Goal: Task Accomplishment & Management: Manage account settings

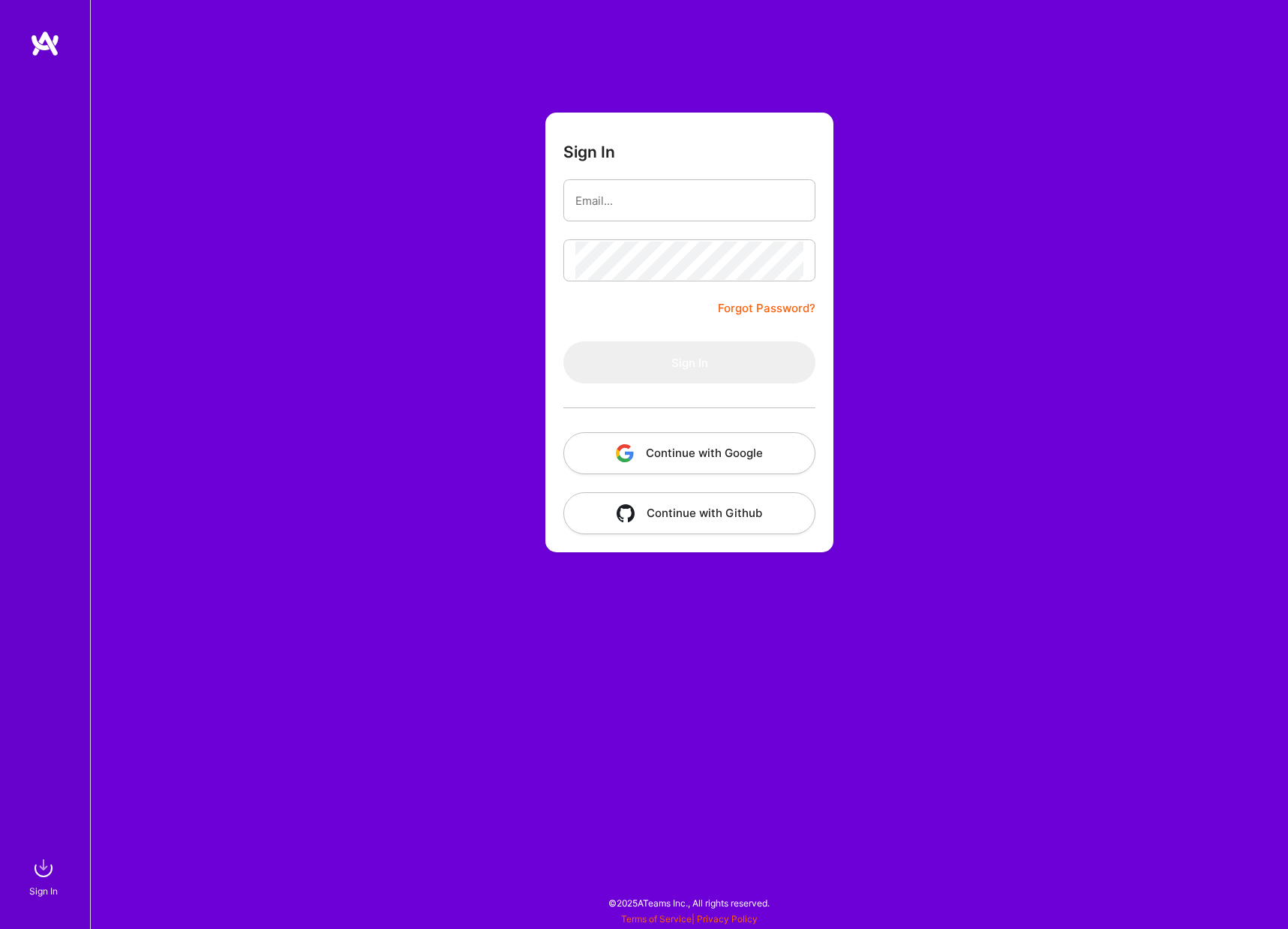
click at [652, 177] on form "Sign In Forgot Password? Sign In Continue with Google Continue with Github" at bounding box center [689, 333] width 288 height 440
click at [646, 192] on input "email" at bounding box center [689, 201] width 228 height 38
type input "[EMAIL_ADDRESS][DOMAIN_NAME]"
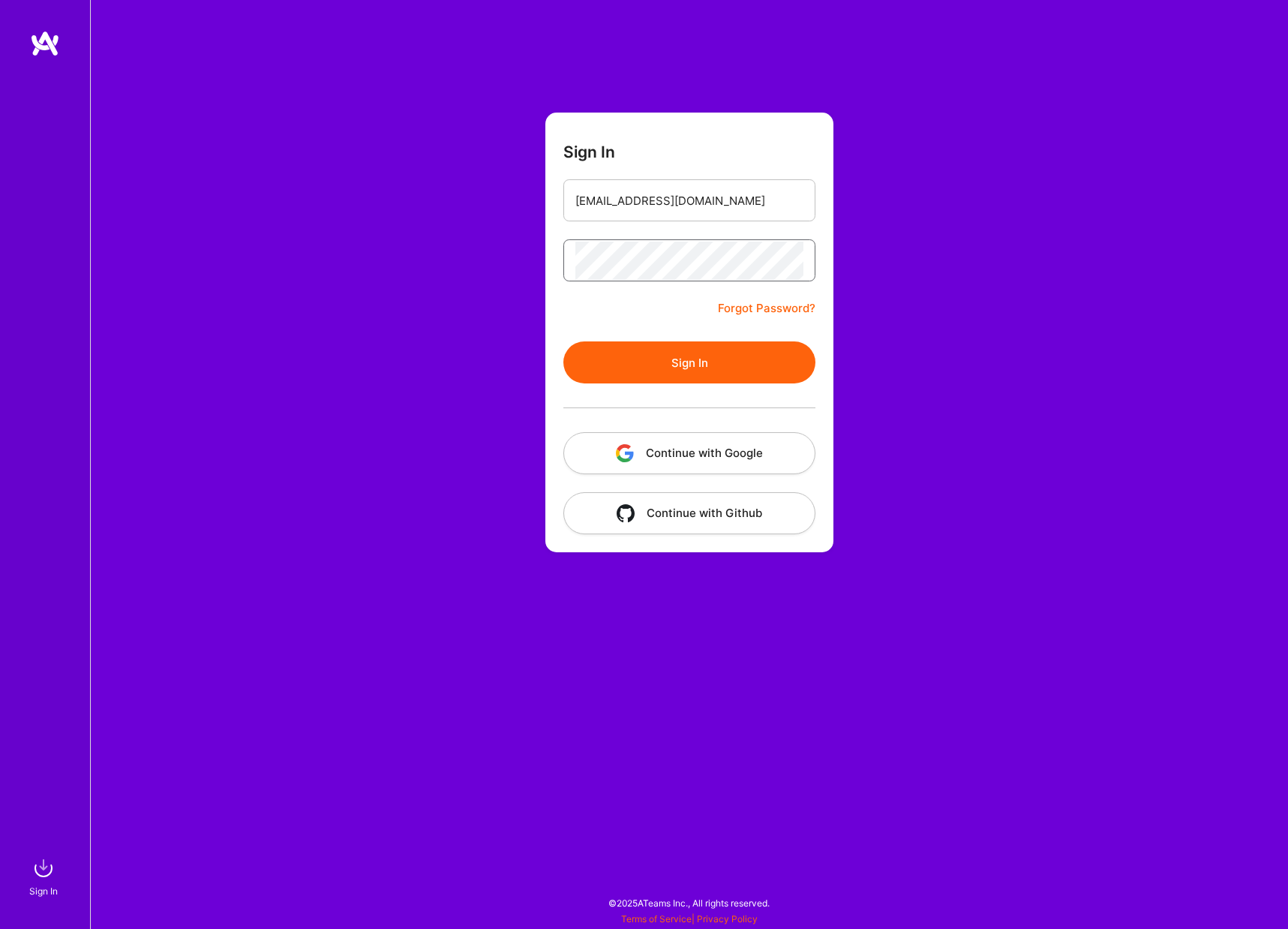
click at [564, 341] on button "Sign In" at bounding box center [690, 362] width 252 height 42
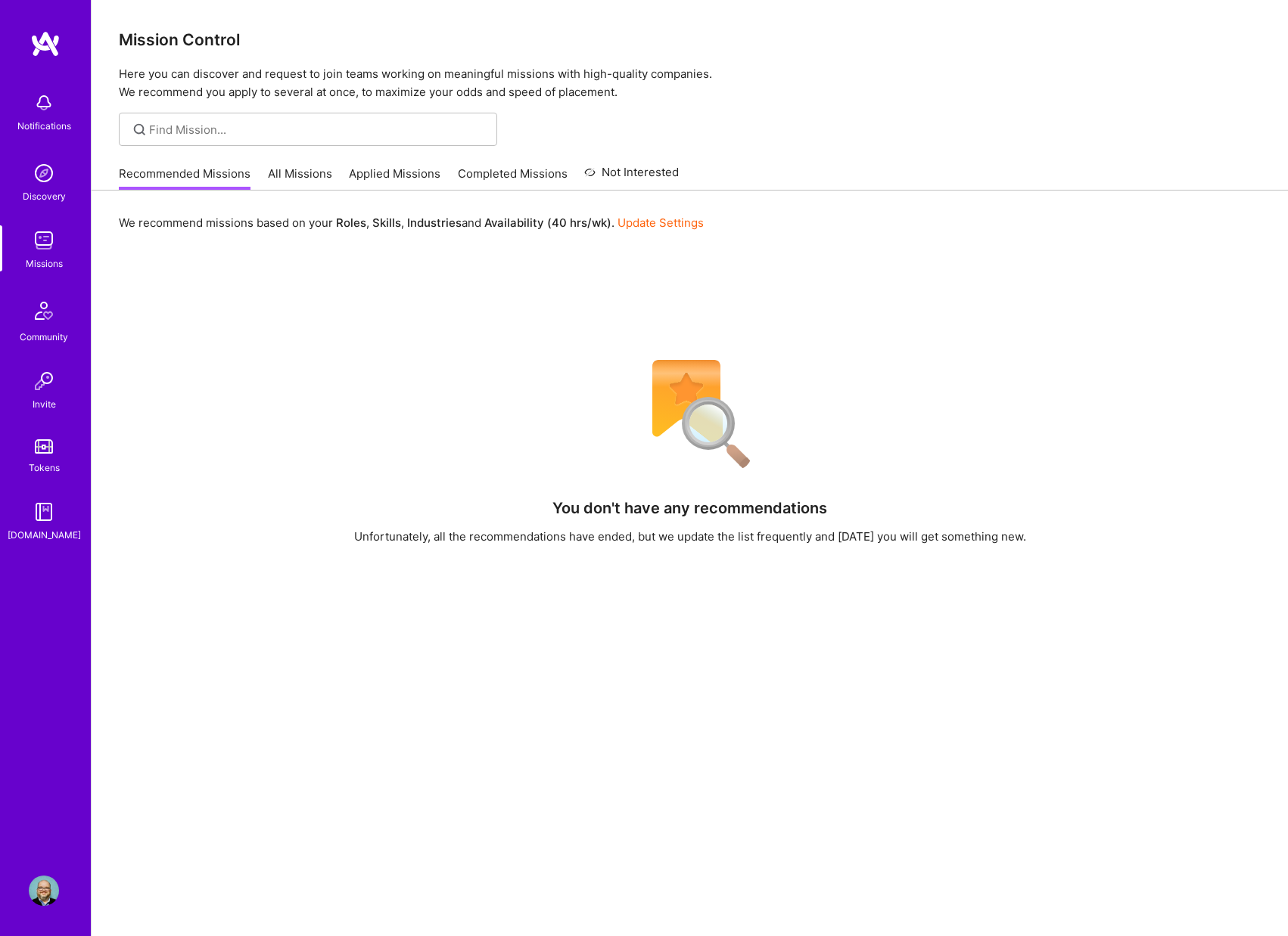
click at [318, 181] on link "All Missions" at bounding box center [300, 178] width 64 height 25
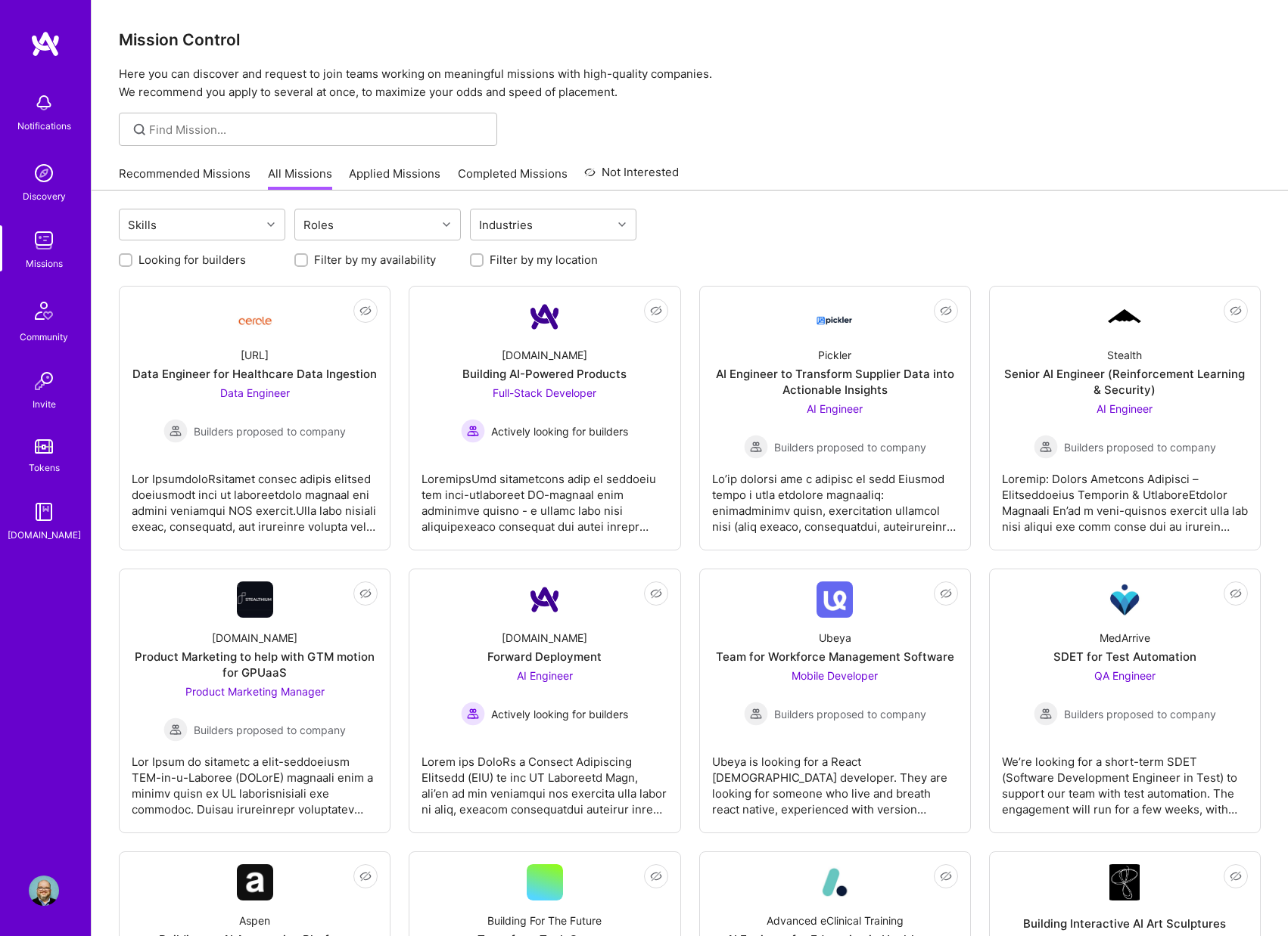
click at [383, 175] on link "Applied Missions" at bounding box center [394, 178] width 91 height 25
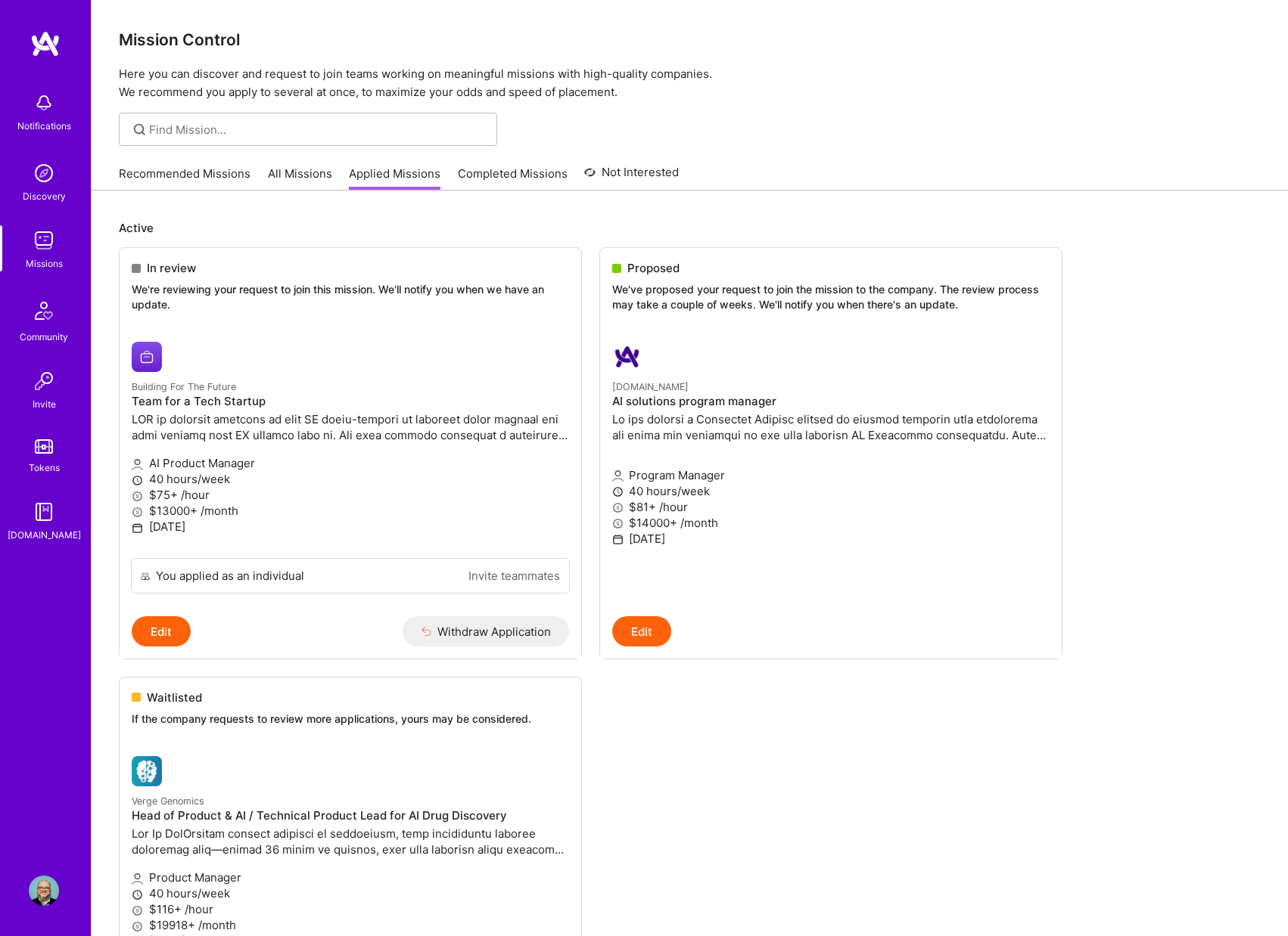
click at [493, 169] on link "Completed Missions" at bounding box center [512, 178] width 110 height 25
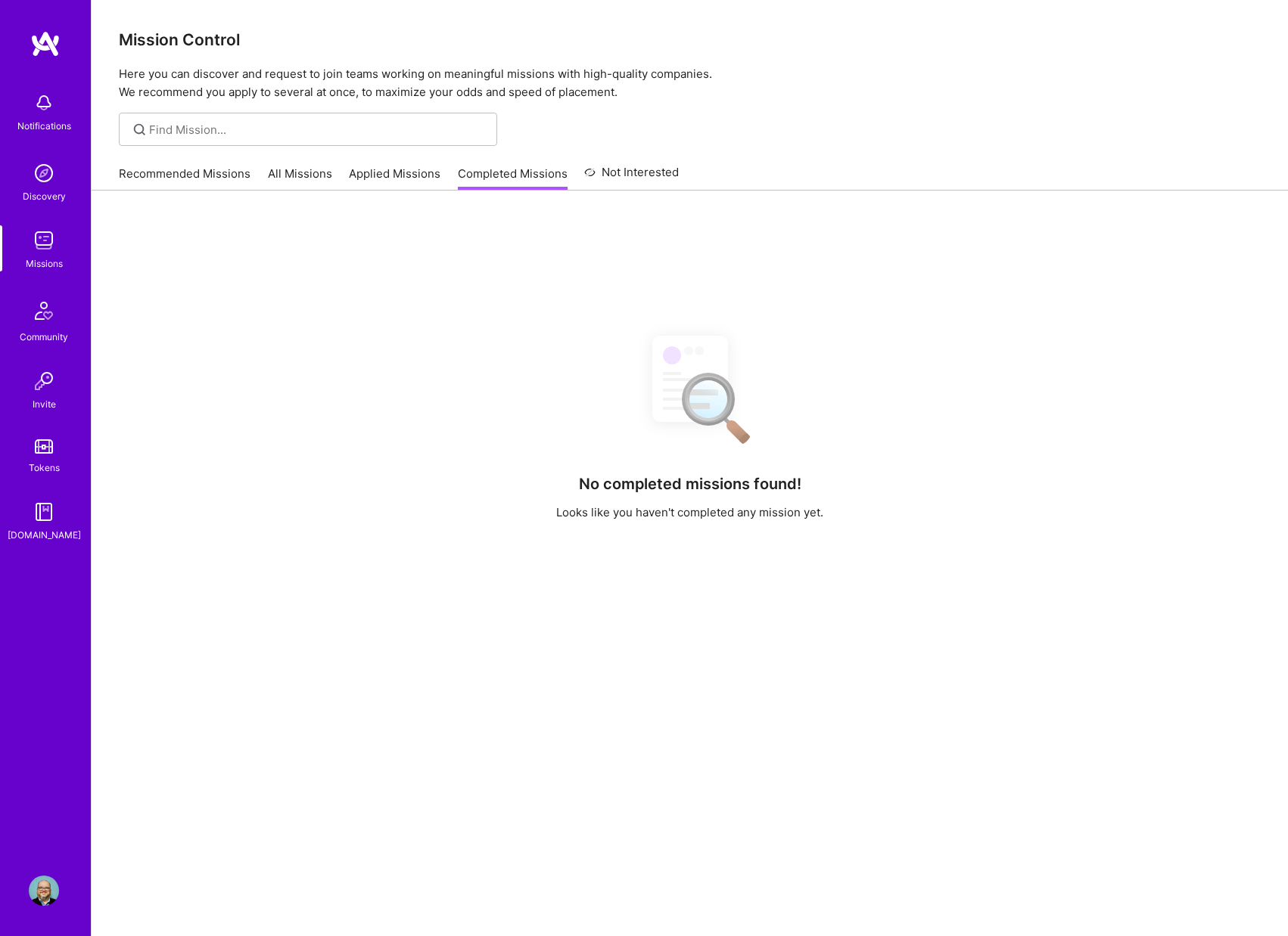
click at [639, 170] on link "Not Interested" at bounding box center [631, 176] width 95 height 28
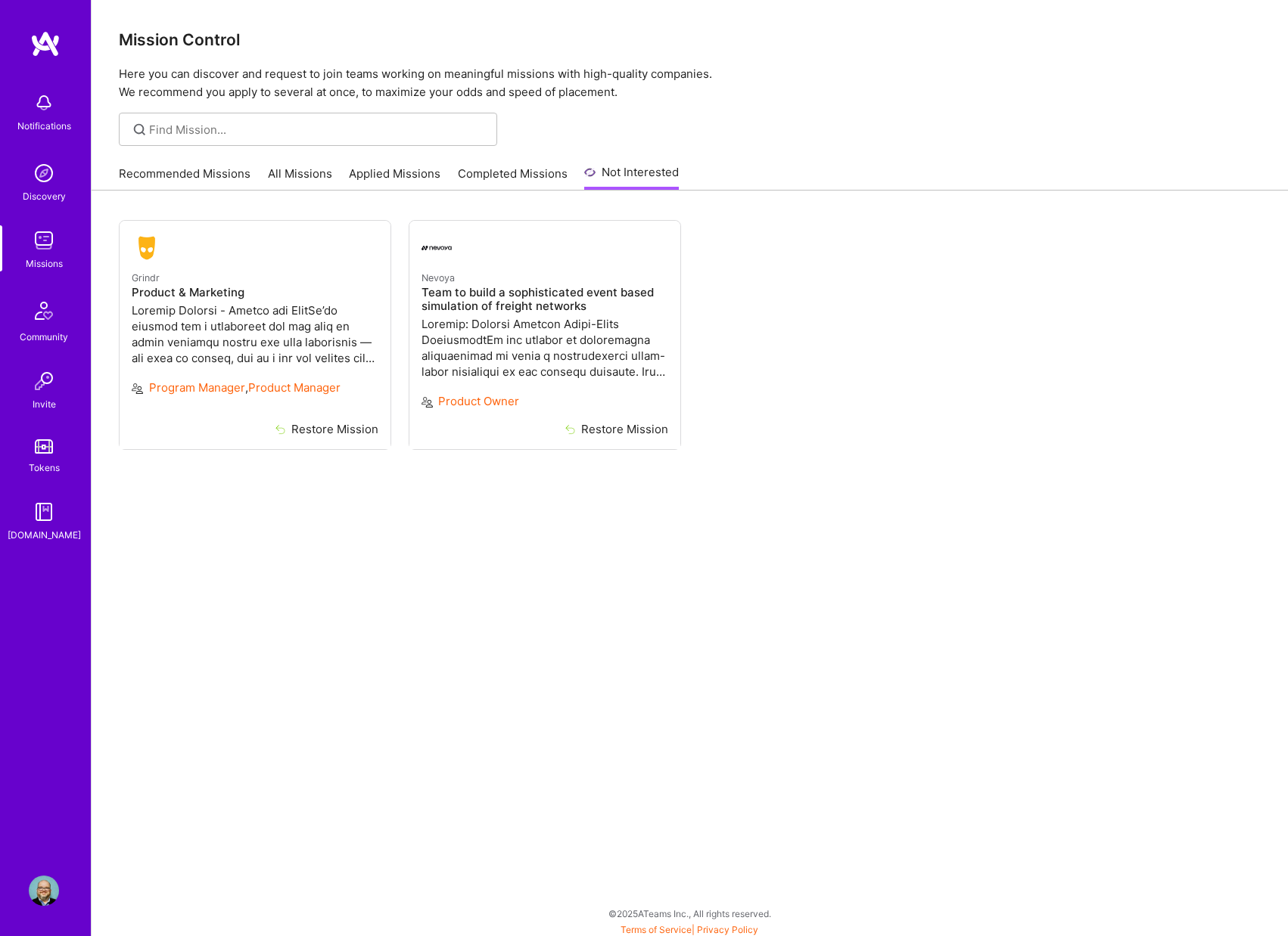
click at [45, 105] on img at bounding box center [44, 103] width 30 height 30
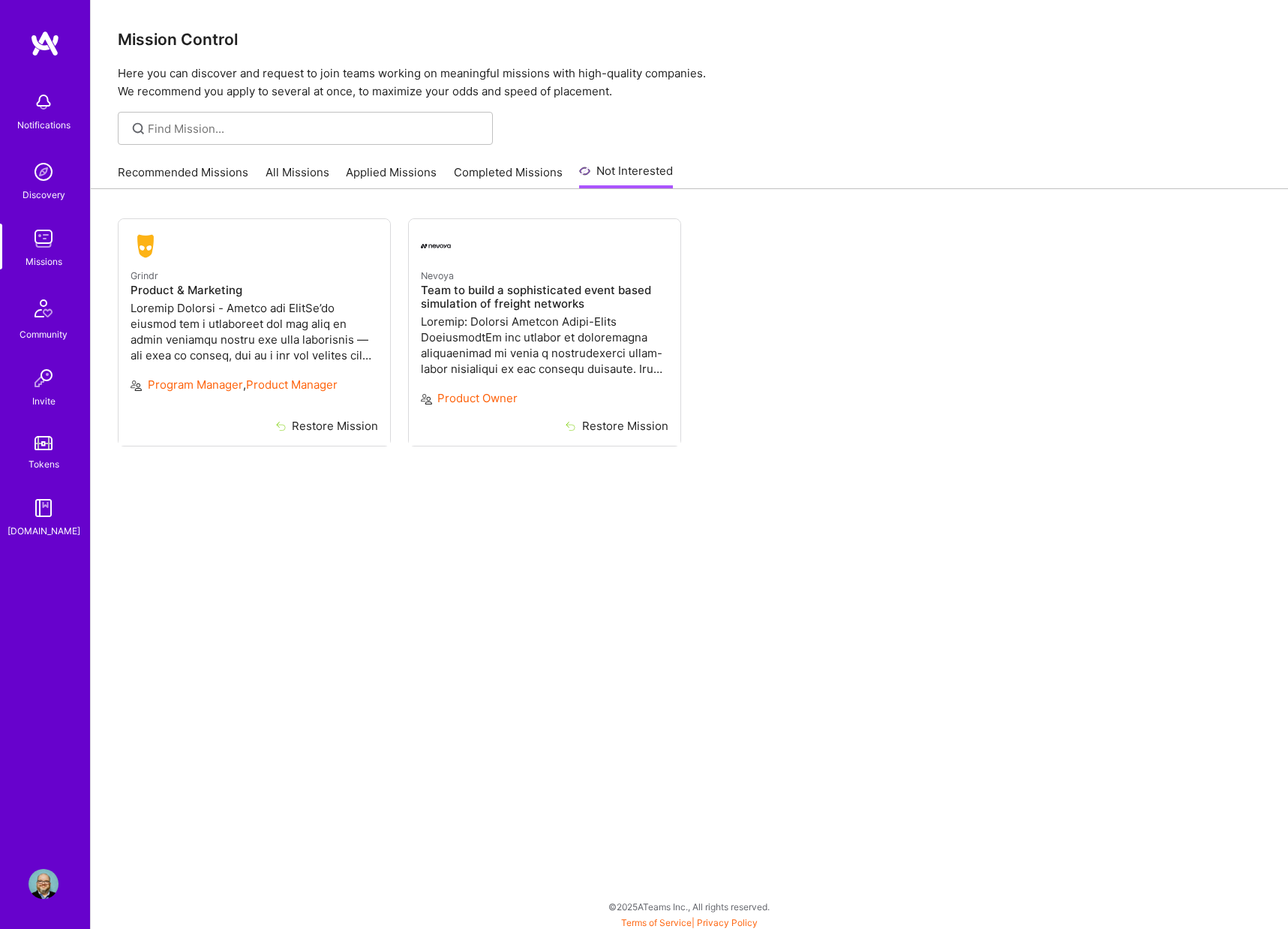
click at [40, 167] on img at bounding box center [43, 172] width 30 height 30
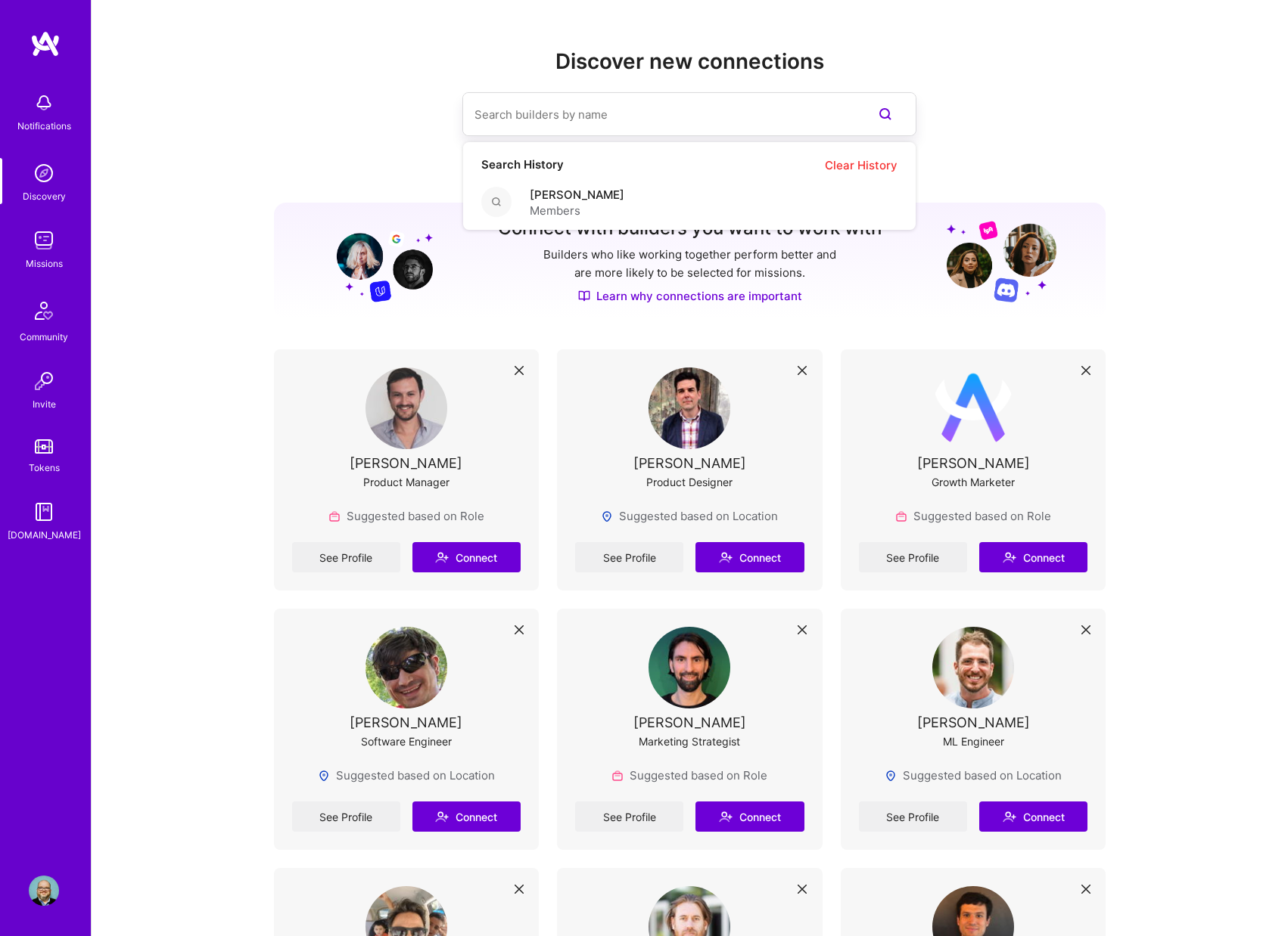
click at [605, 119] on input at bounding box center [659, 115] width 369 height 38
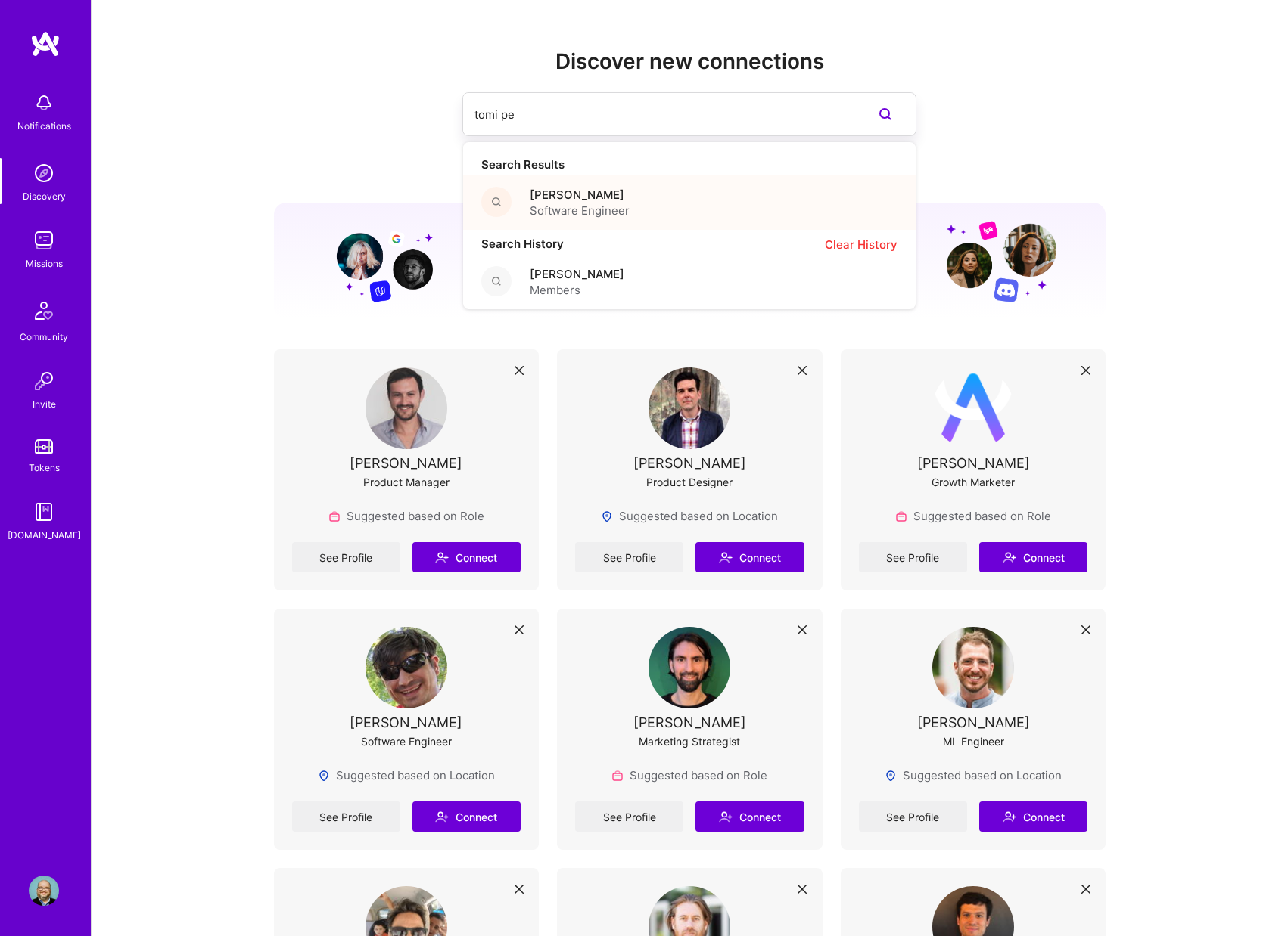
type input "tomi pe"
click at [649, 201] on div "[PERSON_NAME] Software Engineer" at bounding box center [689, 202] width 453 height 54
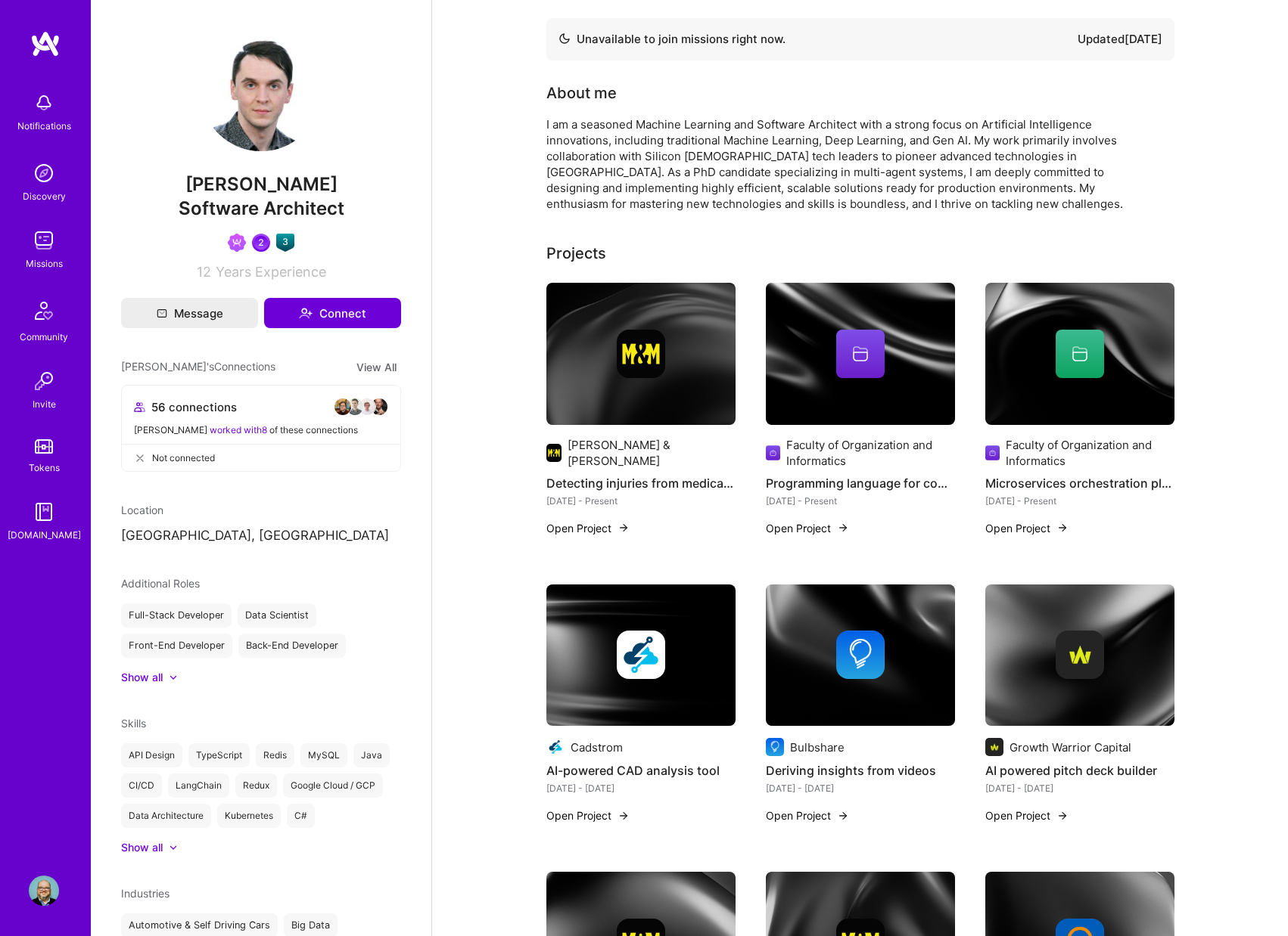
click at [611, 406] on img at bounding box center [641, 354] width 189 height 142
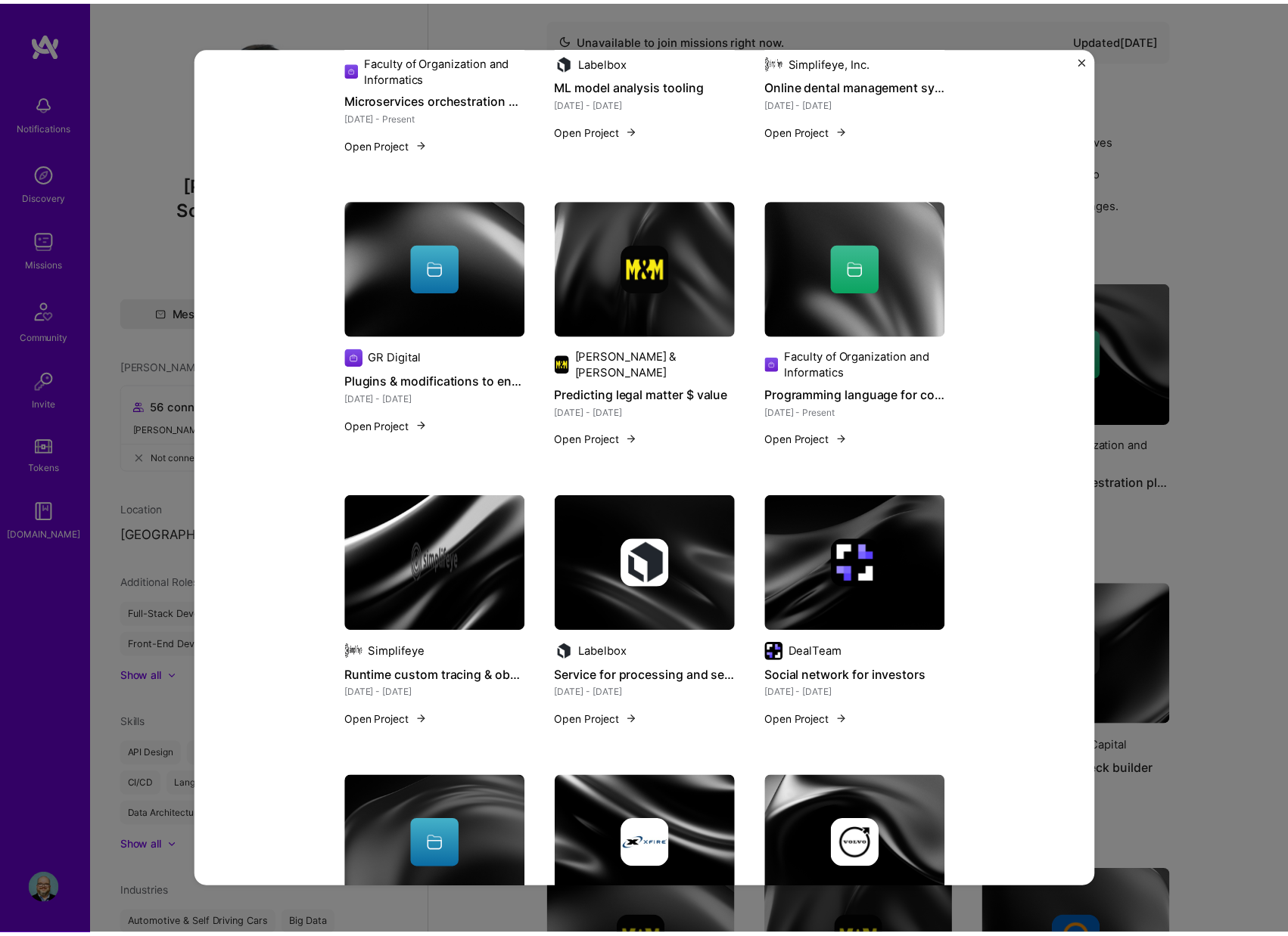
scroll to position [2759, 0]
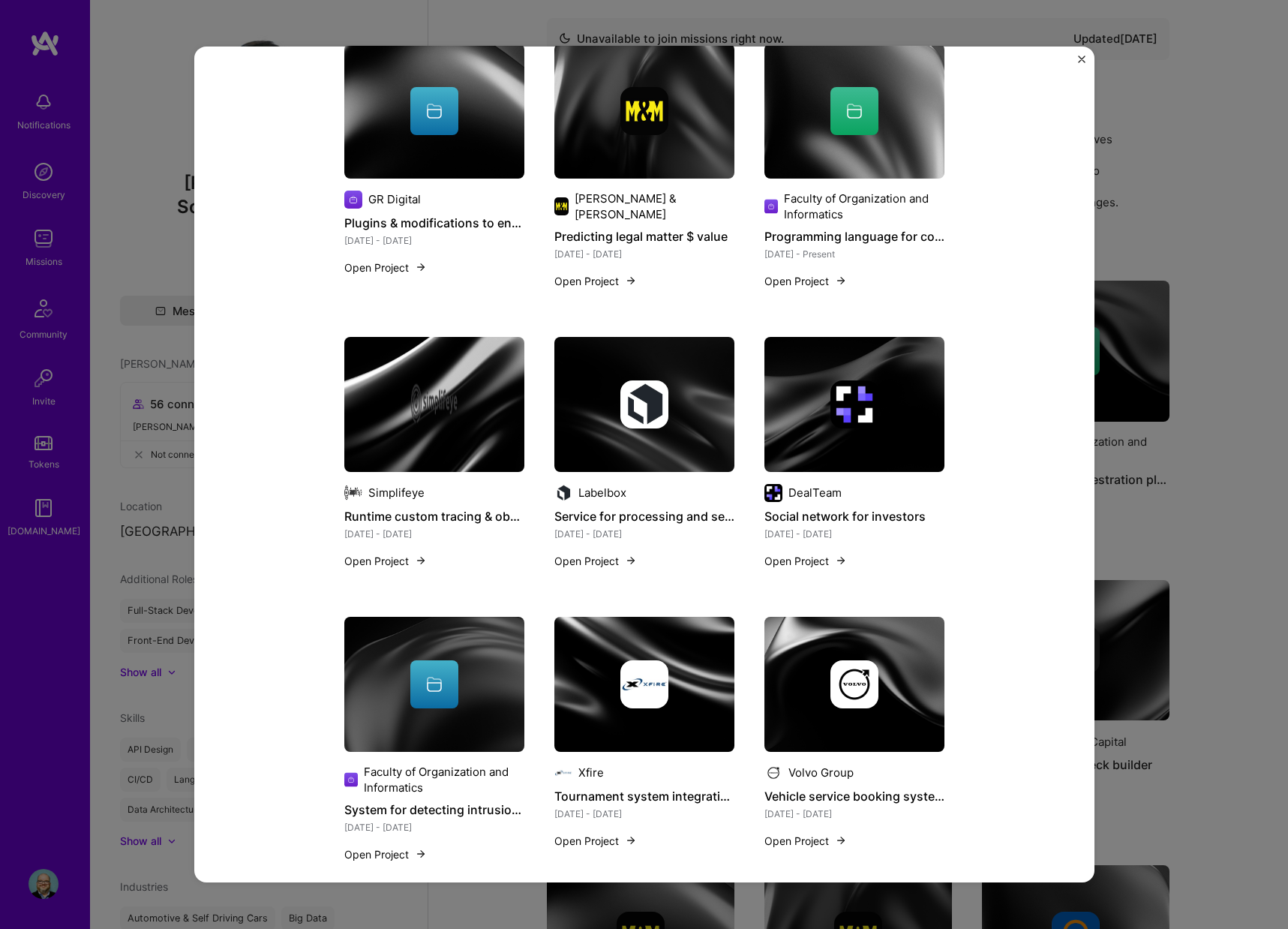
click at [1080, 56] on img "Close" at bounding box center [1081, 59] width 7 height 7
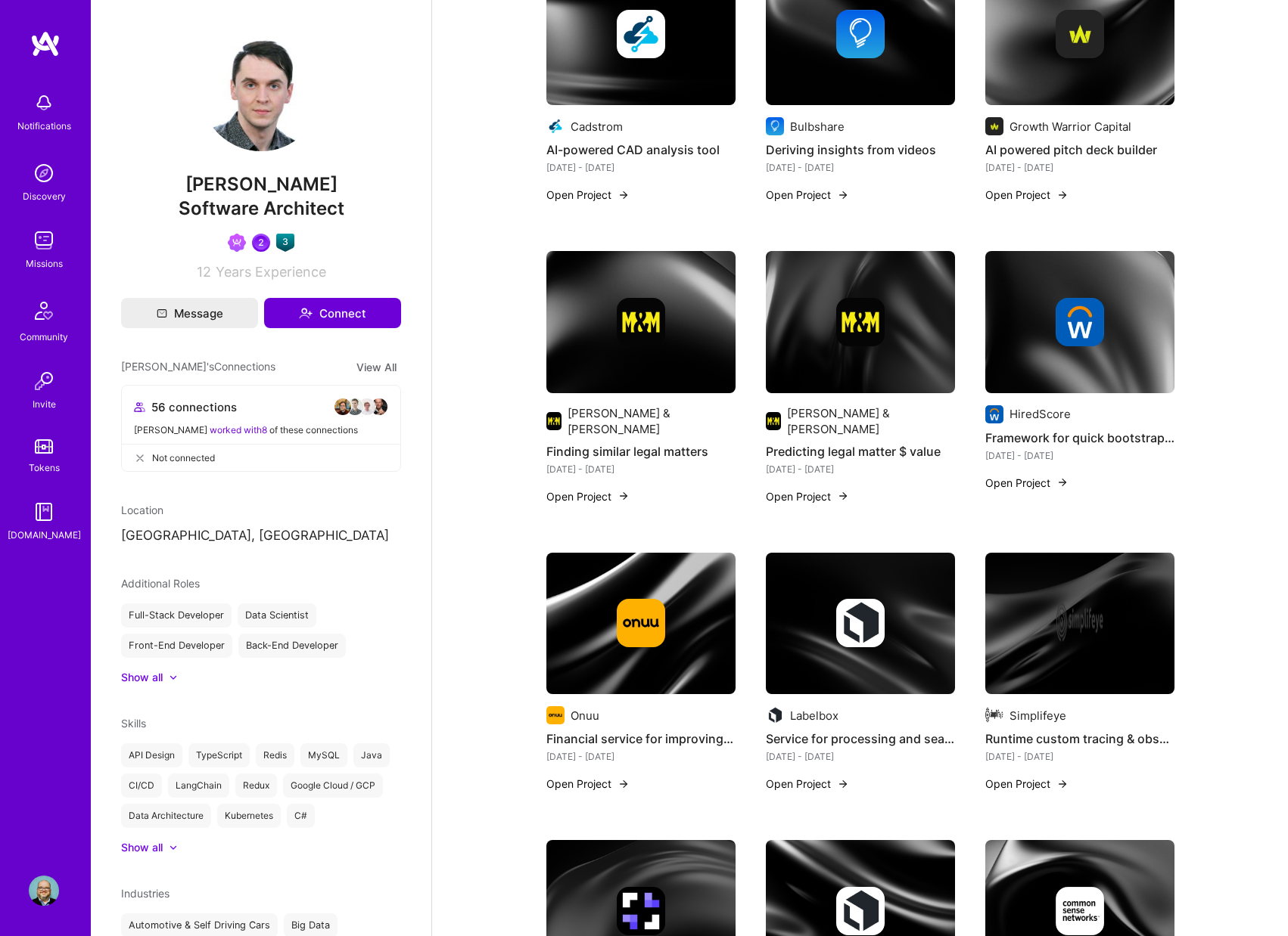
click at [37, 882] on img at bounding box center [44, 891] width 30 height 30
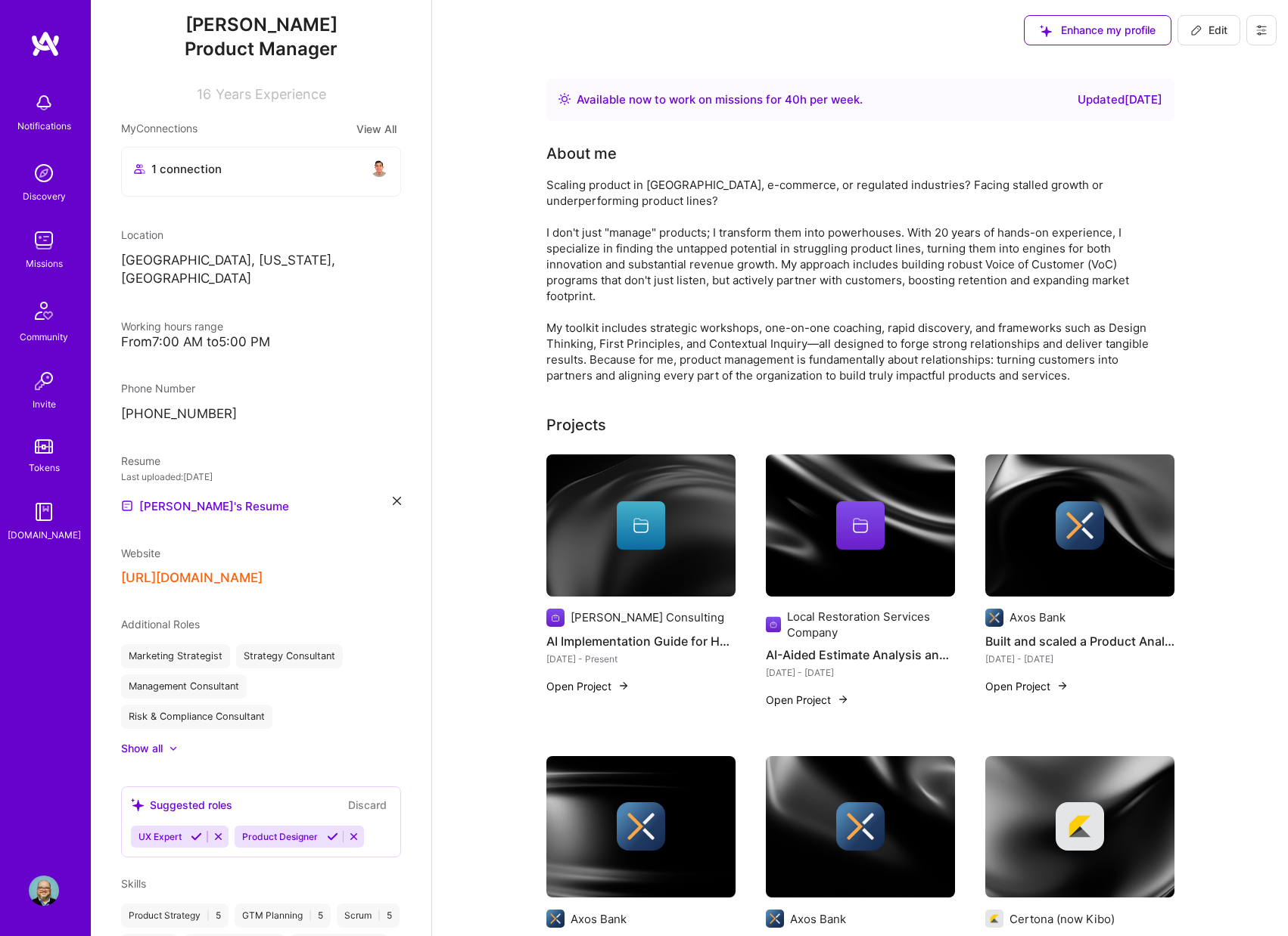
scroll to position [272, 0]
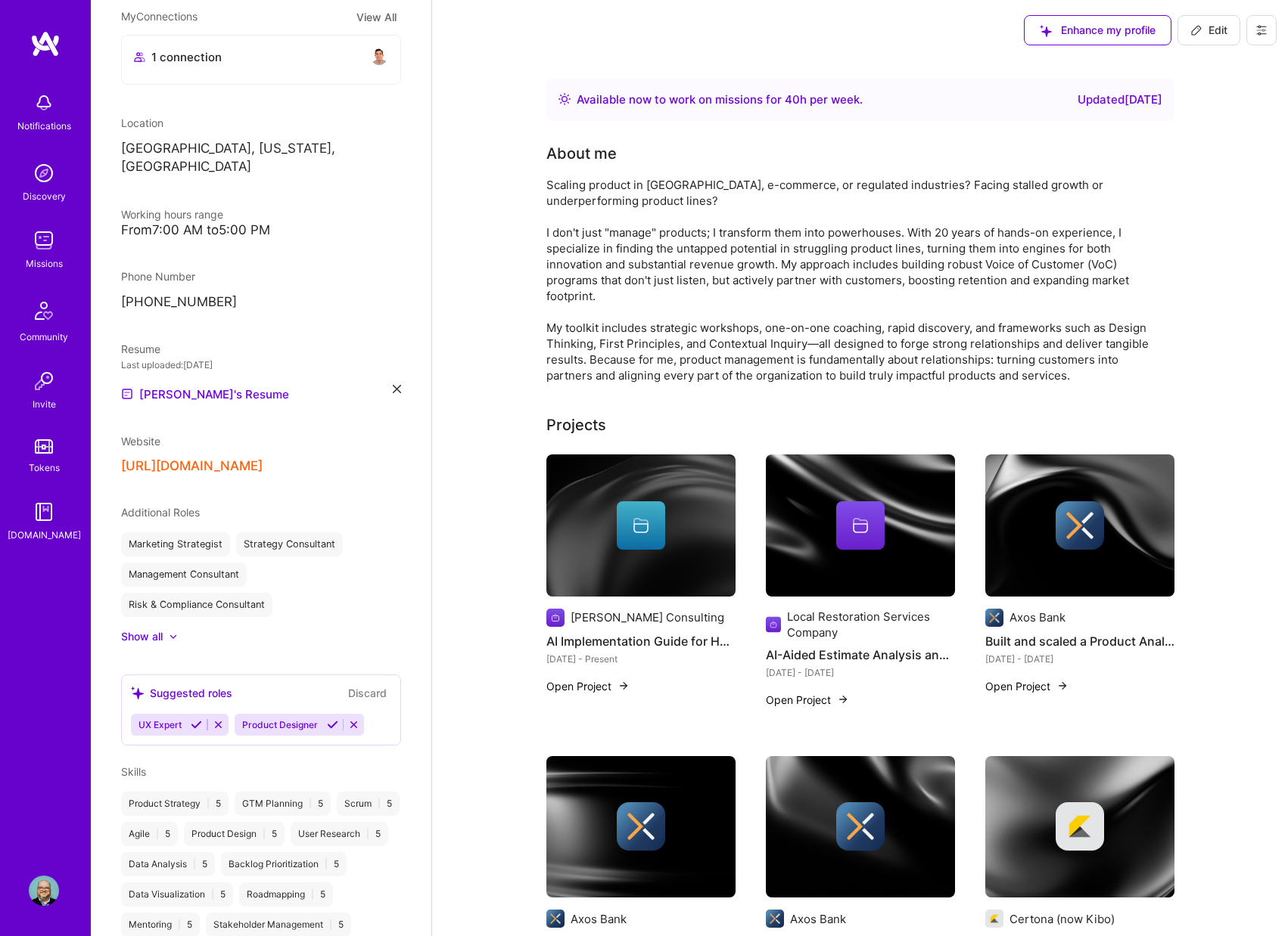
click at [150, 629] on div "Show all" at bounding box center [142, 637] width 42 height 15
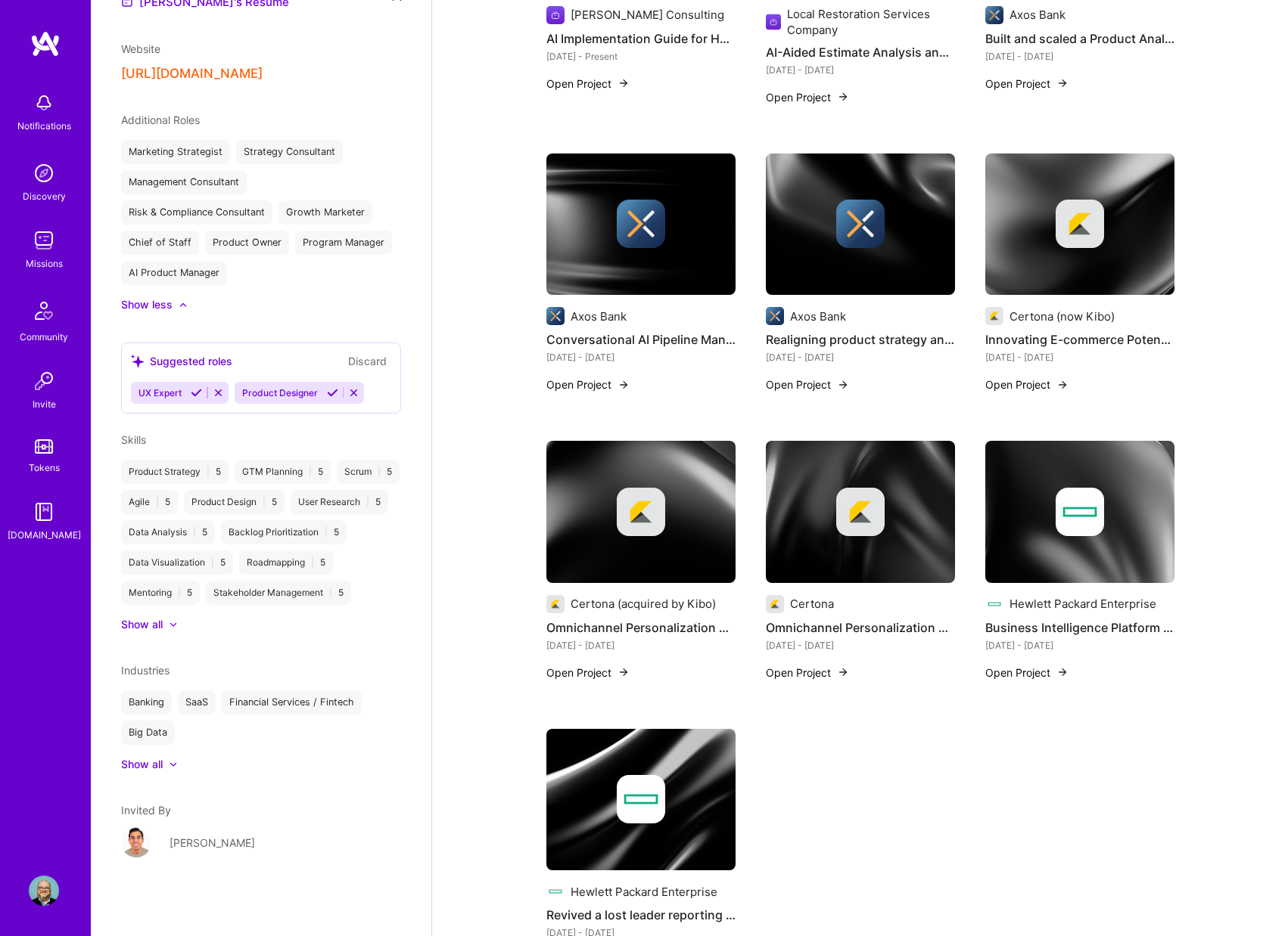
scroll to position [758, 0]
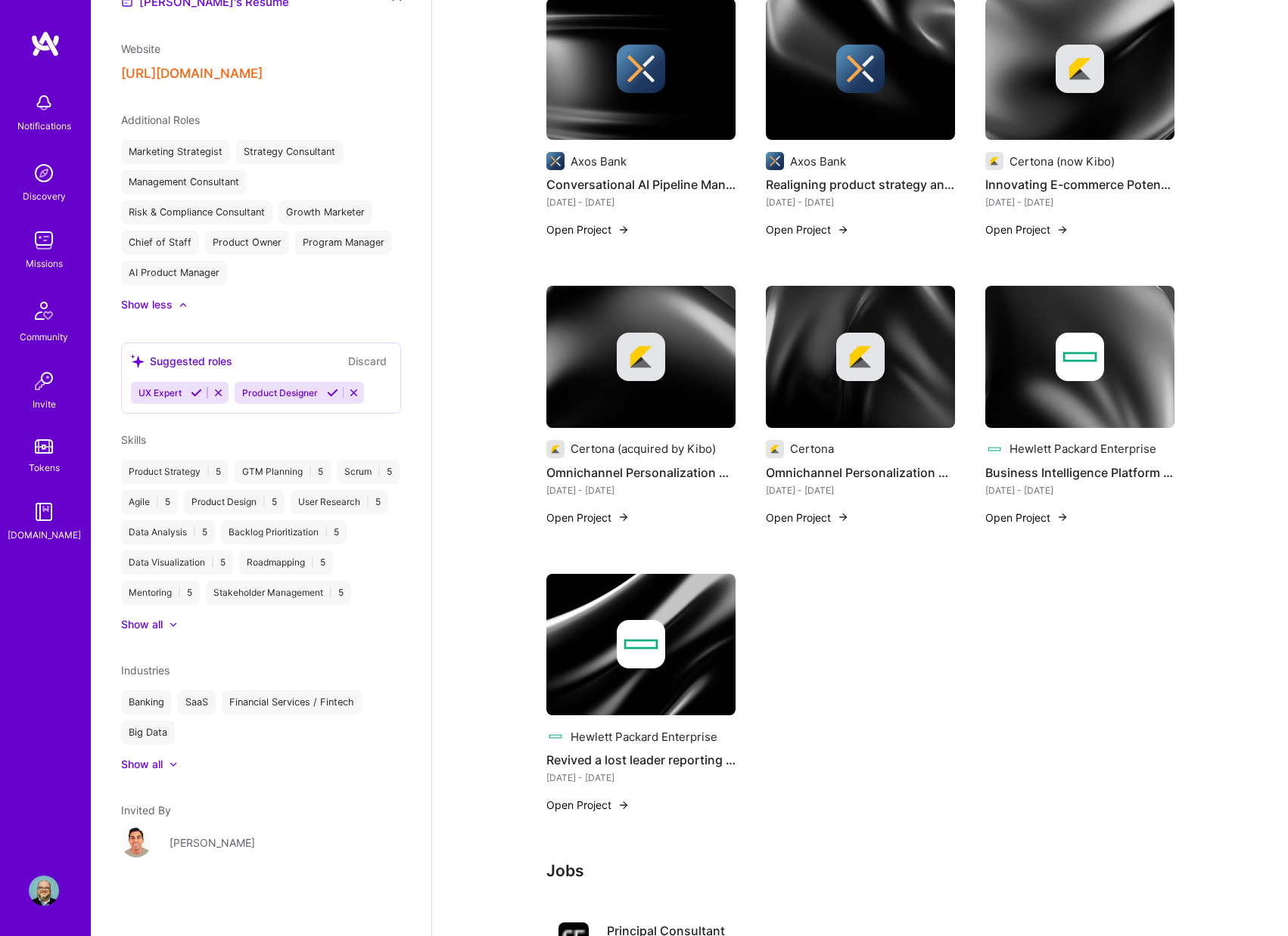
click at [44, 892] on img at bounding box center [44, 891] width 30 height 30
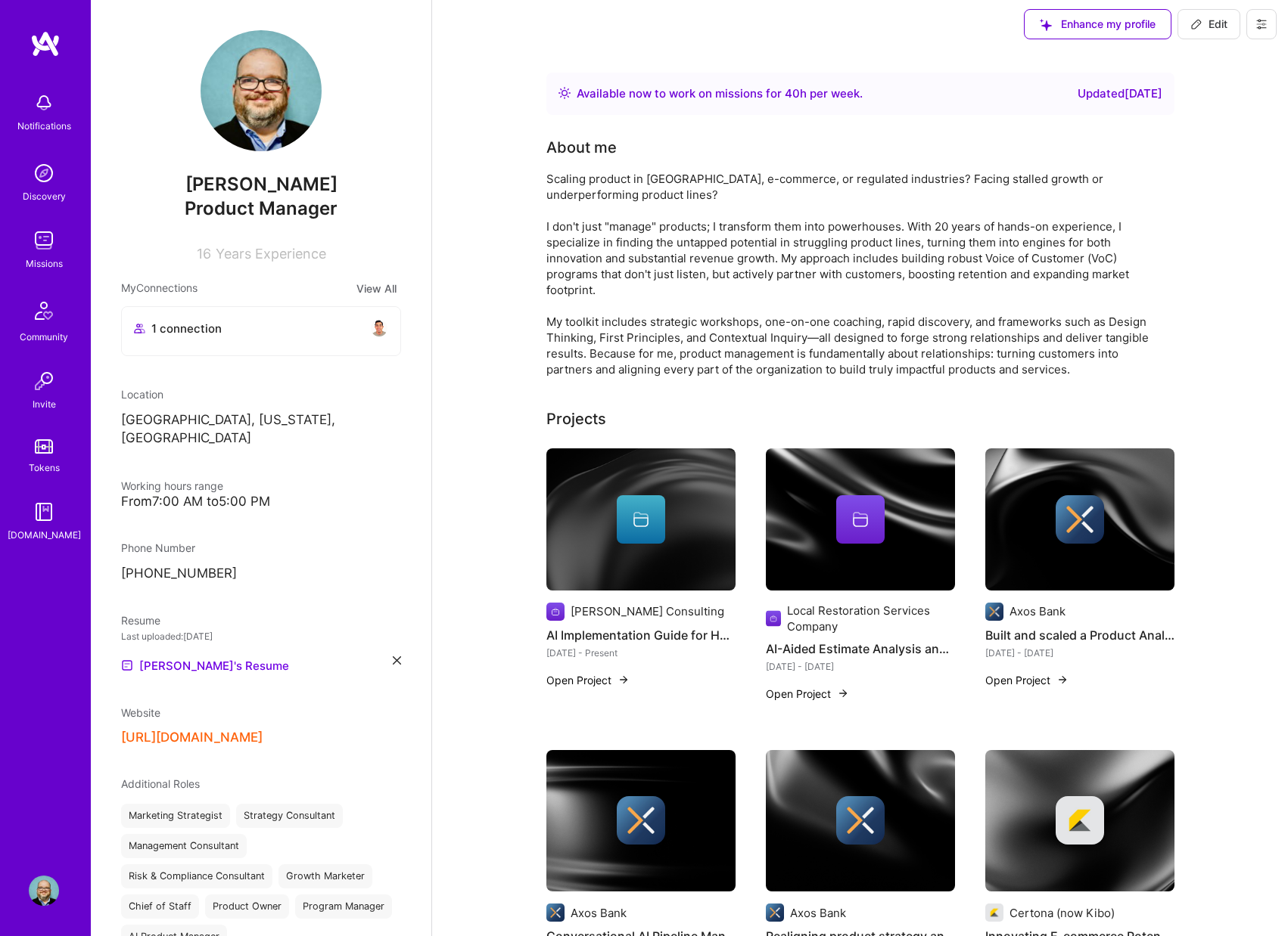
scroll to position [0, 0]
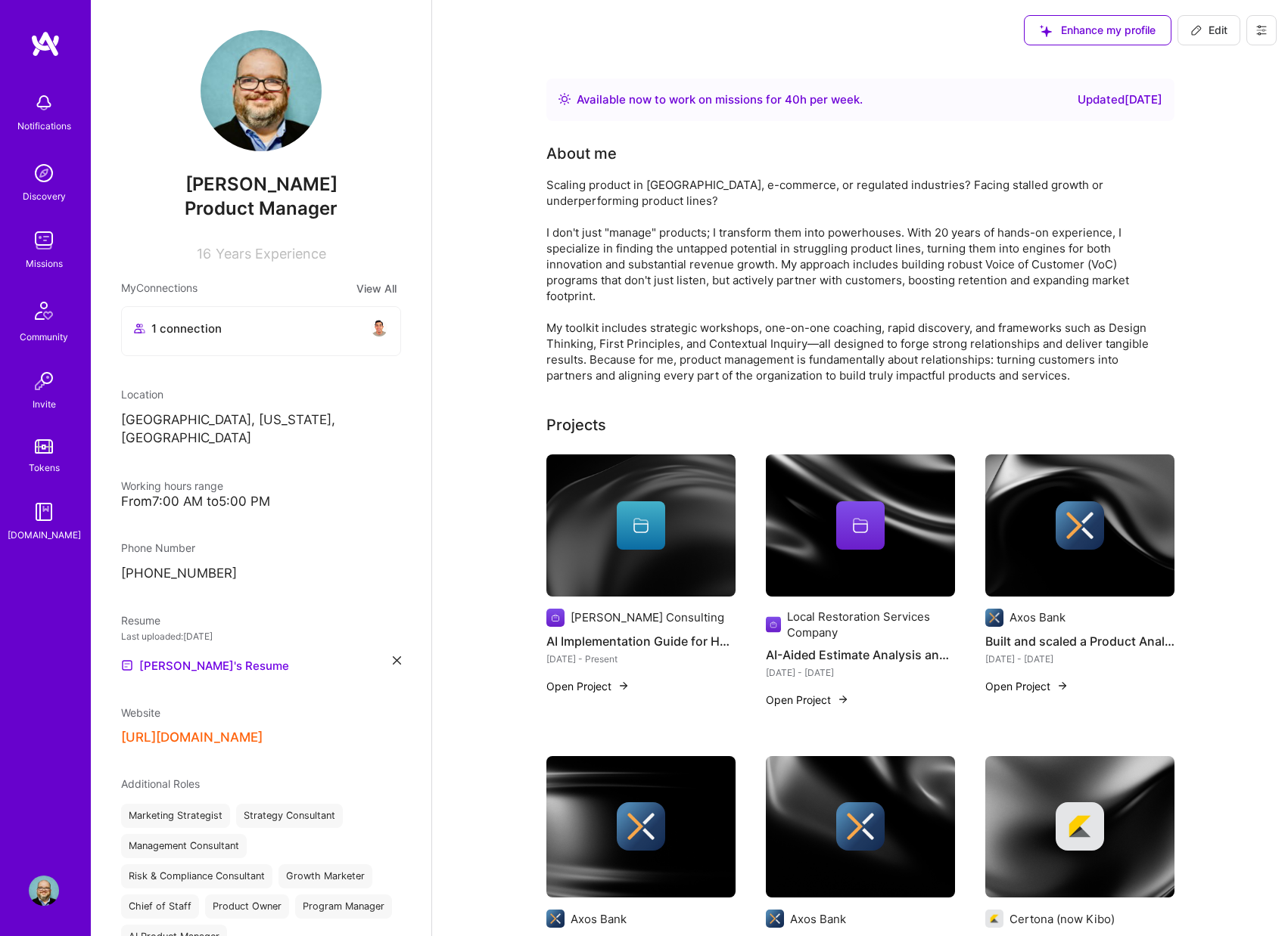
click at [1269, 37] on button at bounding box center [1261, 30] width 30 height 30
click at [1065, 33] on span "Enhance my profile" at bounding box center [1097, 30] width 115 height 15
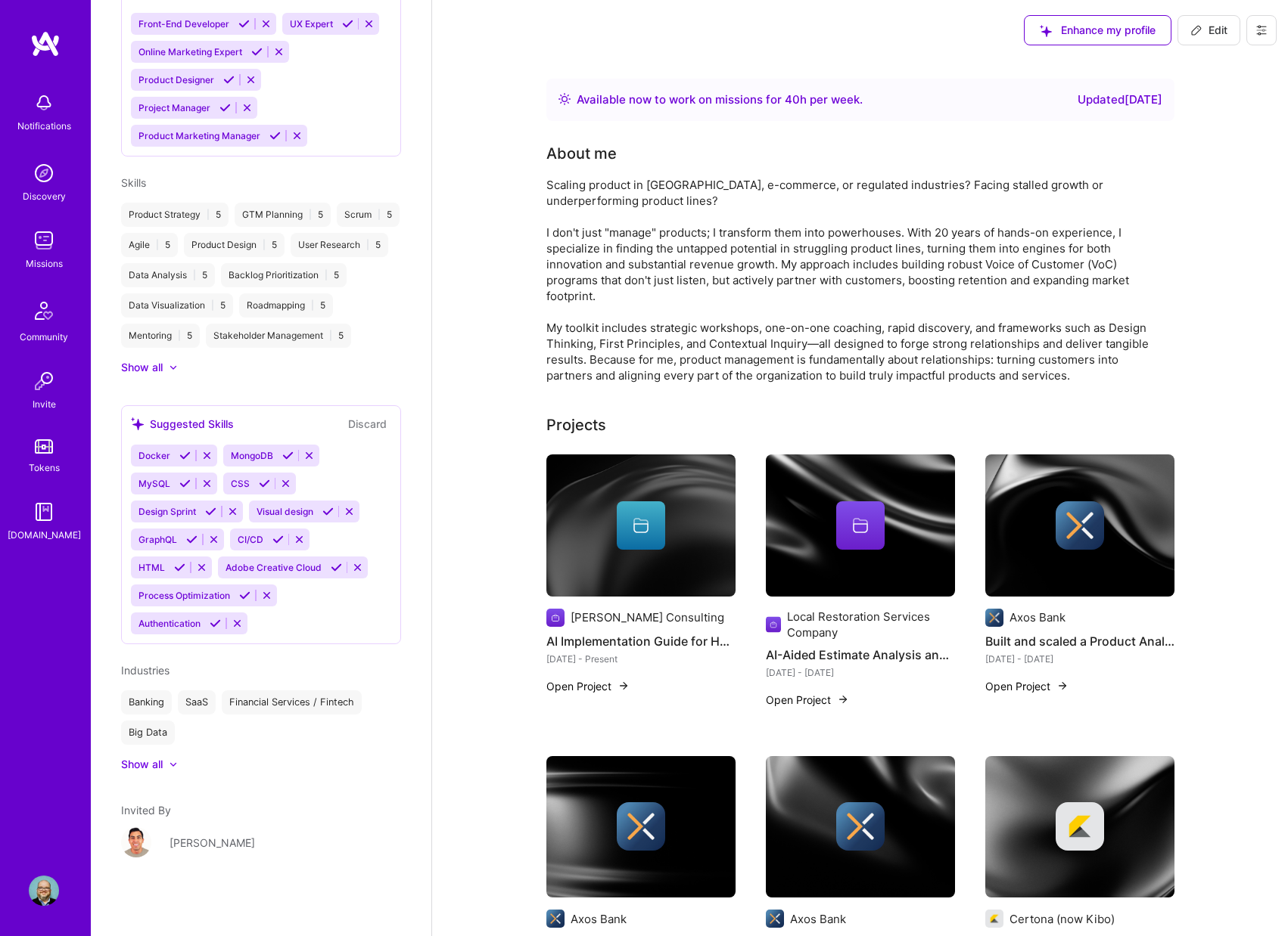
click at [244, 596] on icon at bounding box center [245, 596] width 12 height 12
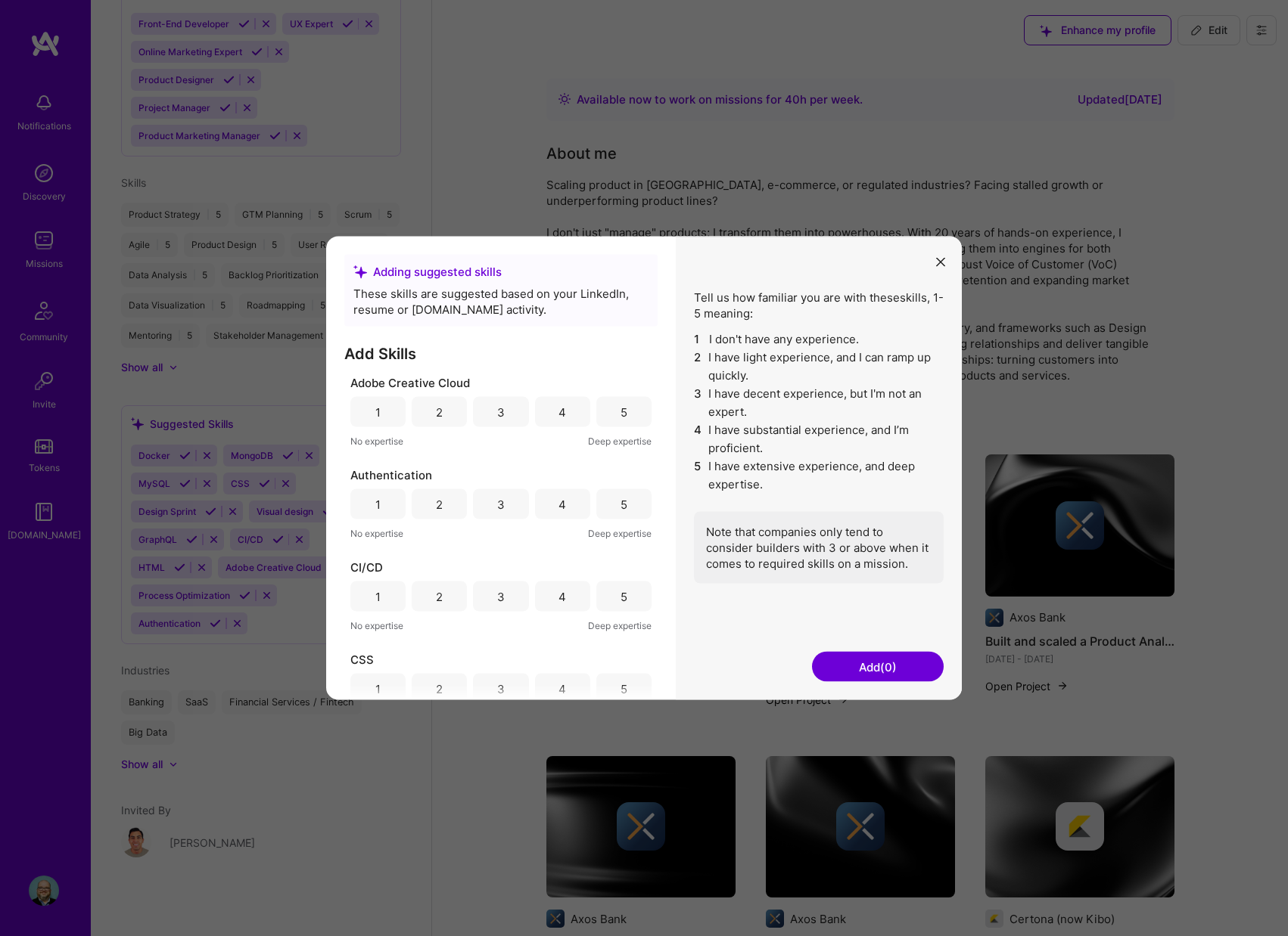
click at [946, 262] on button "modal" at bounding box center [941, 261] width 18 height 25
